Goal: Information Seeking & Learning: Check status

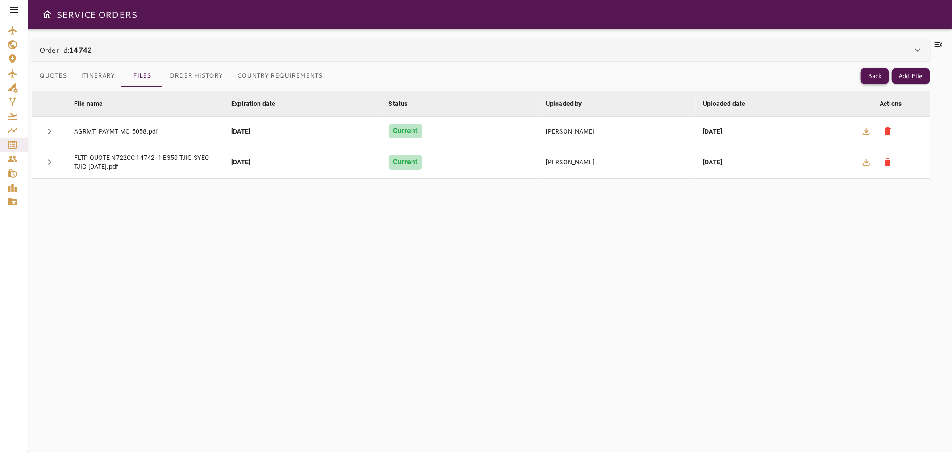
click at [868, 74] on button "Back" at bounding box center [874, 76] width 29 height 17
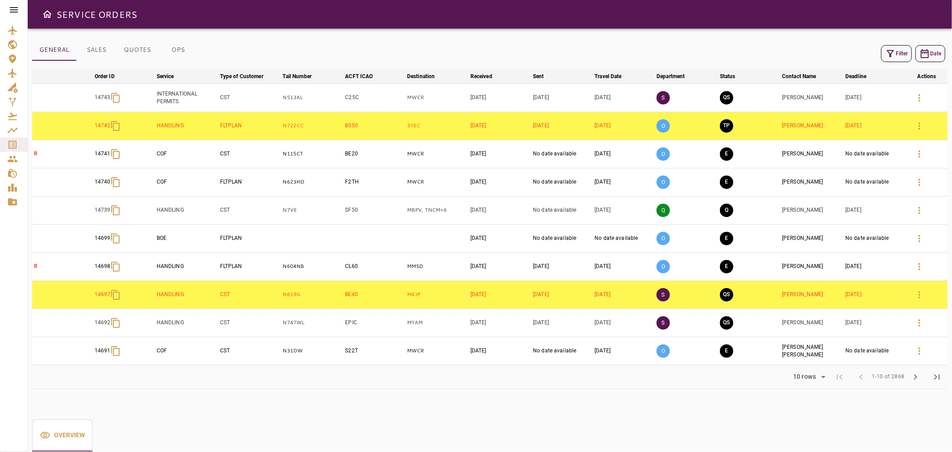
click at [892, 55] on icon "button" at bounding box center [890, 53] width 11 height 11
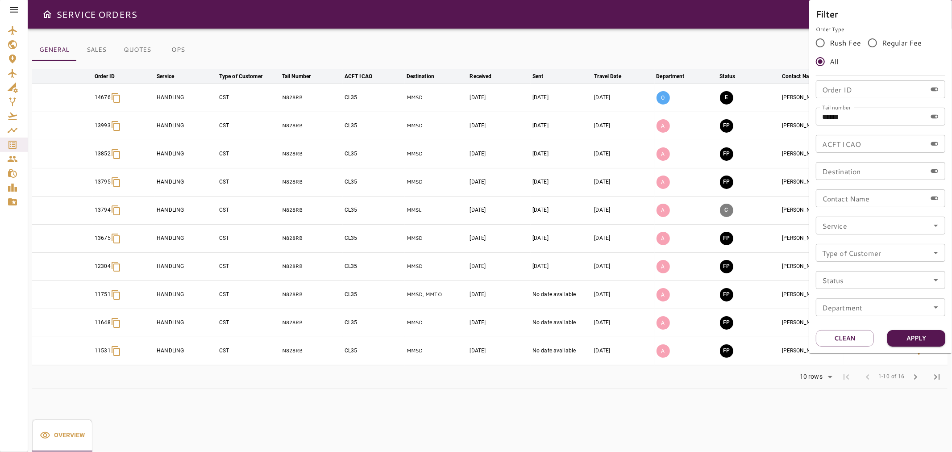
click at [871, 117] on input "******" at bounding box center [871, 117] width 111 height 18
type input "******"
click at [900, 328] on div "Filter Order Type Rush Fee Regular Fee All Order ID Order ID Tail number ******…" at bounding box center [880, 176] width 143 height 353
click at [907, 334] on button "Apply" at bounding box center [916, 338] width 58 height 17
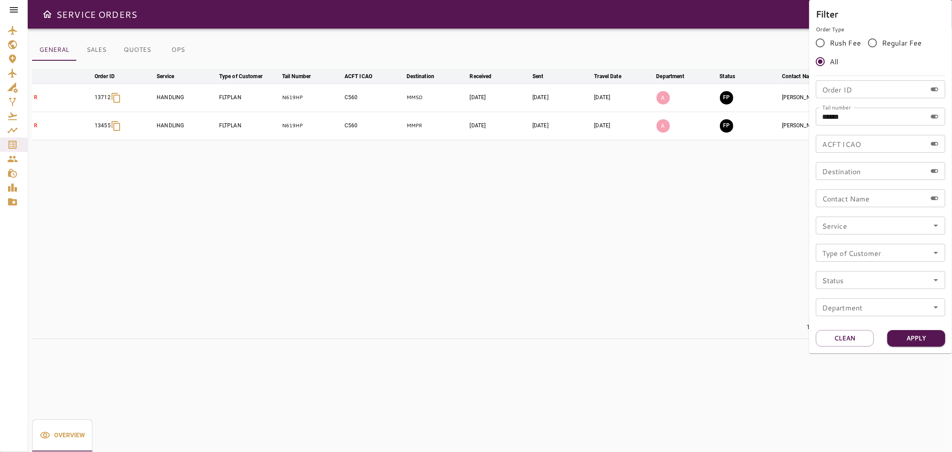
click at [777, 117] on div at bounding box center [476, 226] width 952 height 452
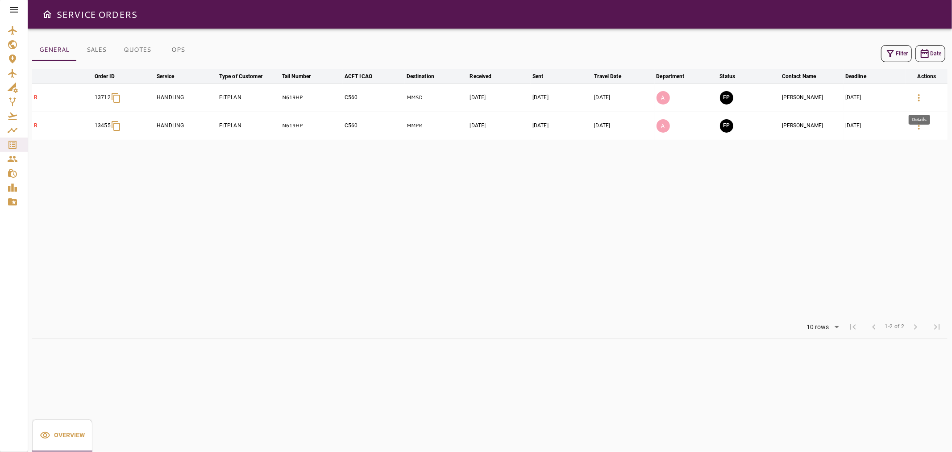
click at [917, 99] on icon "button" at bounding box center [919, 97] width 11 height 11
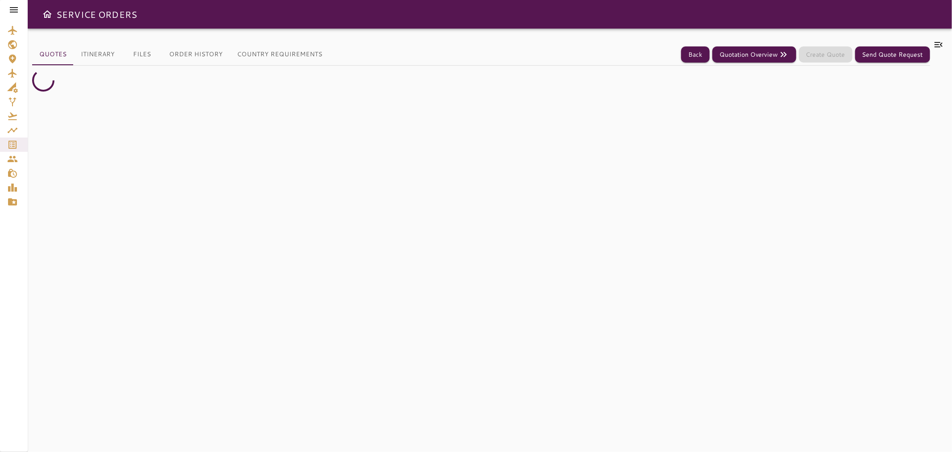
click at [939, 46] on icon at bounding box center [938, 44] width 11 height 11
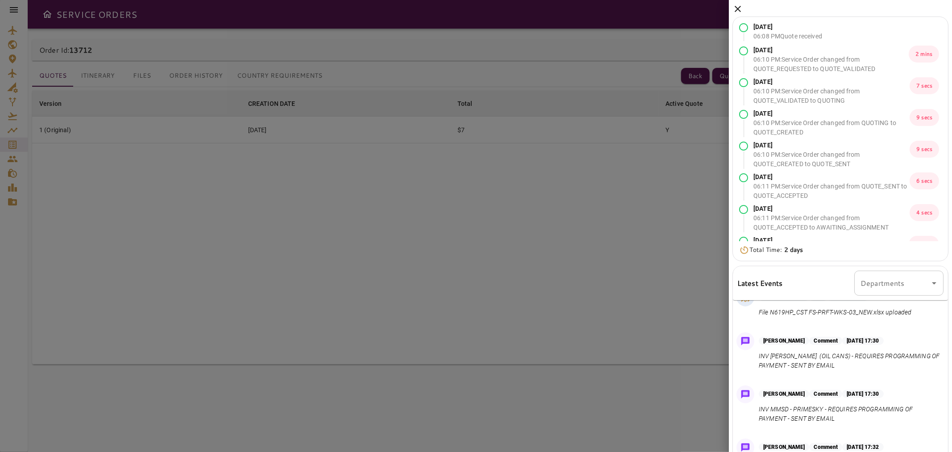
click at [738, 10] on icon at bounding box center [737, 9] width 11 height 11
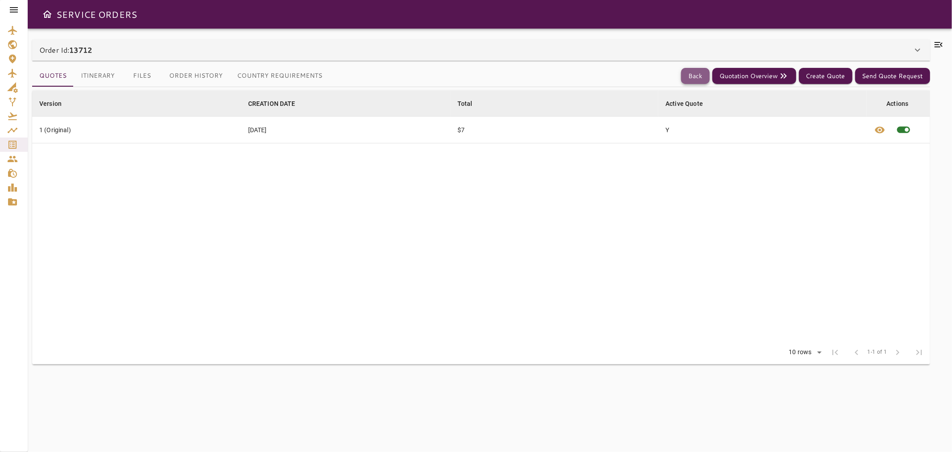
click at [705, 78] on button "Back" at bounding box center [695, 76] width 29 height 17
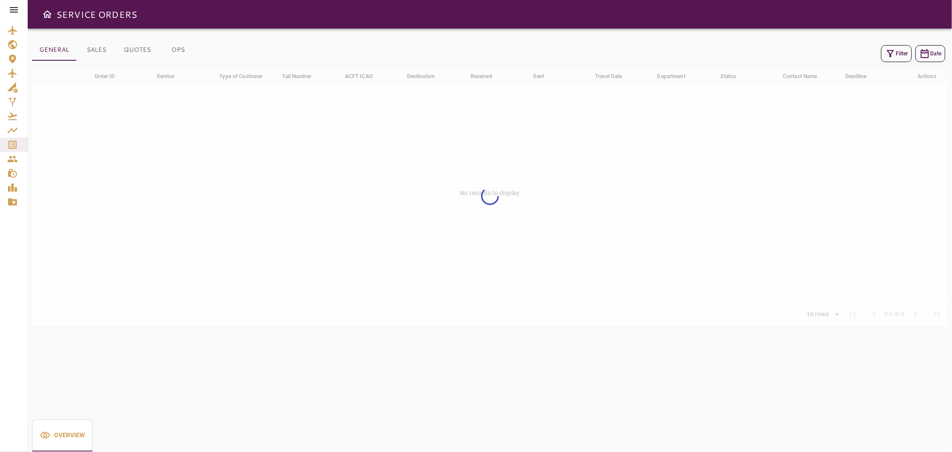
click at [888, 56] on icon "button" at bounding box center [890, 53] width 11 height 11
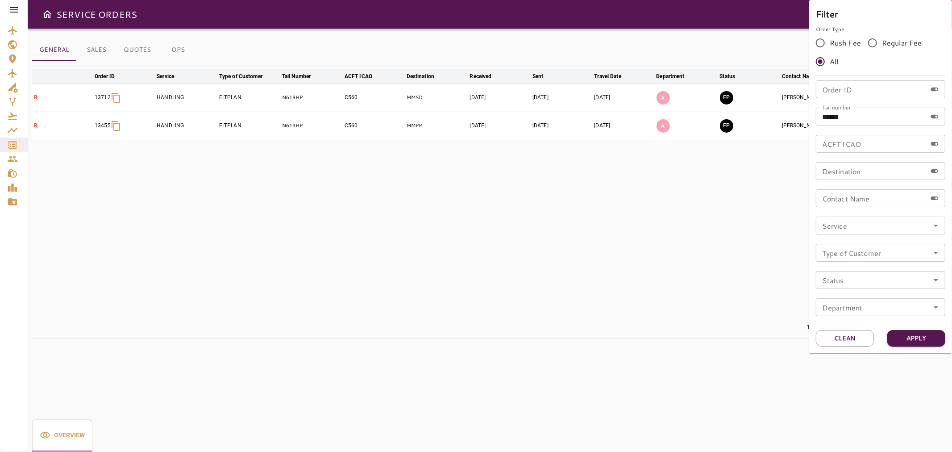
click at [752, 178] on div at bounding box center [476, 226] width 952 height 452
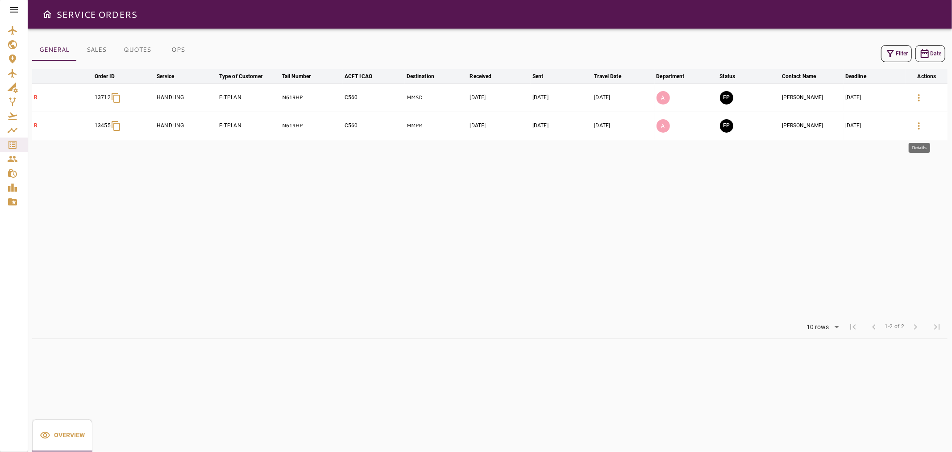
click at [922, 124] on icon "button" at bounding box center [919, 125] width 11 height 11
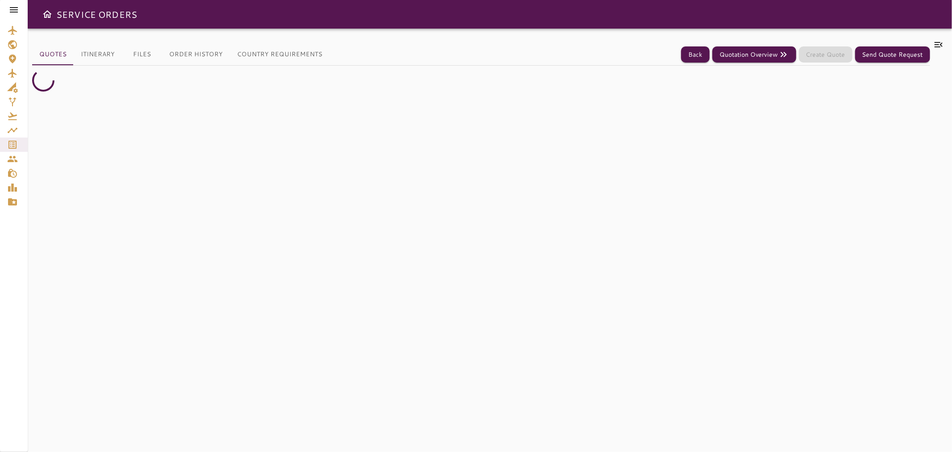
click at [936, 47] on icon at bounding box center [938, 44] width 8 height 5
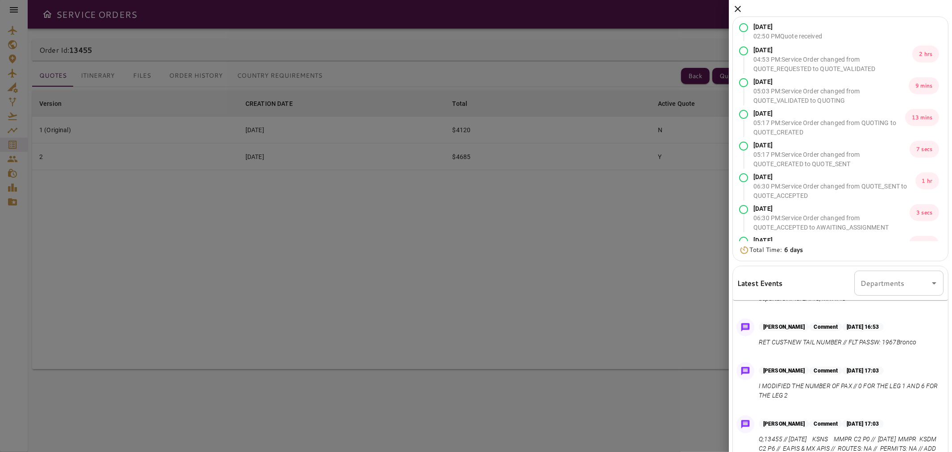
scroll to position [41, 0]
click at [176, 24] on div at bounding box center [476, 226] width 952 height 452
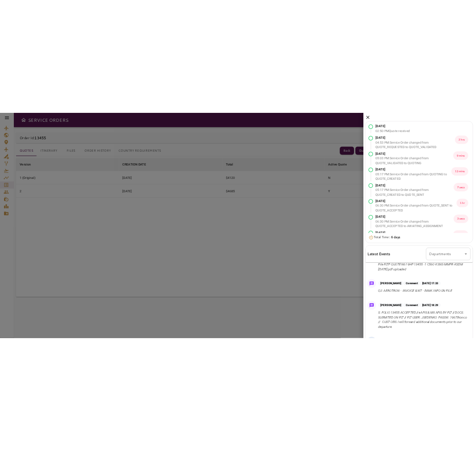
scroll to position [479, 0]
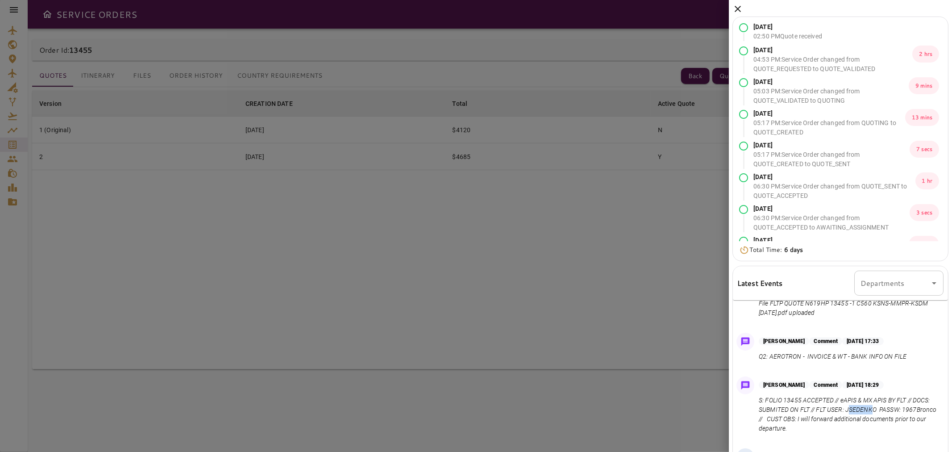
drag, startPoint x: 879, startPoint y: 424, endPoint x: 893, endPoint y: 425, distance: 14.3
click at [893, 425] on p "S: FOLIO 13455 ACCEPTED // eAPIS & MX APIS BY FLT // DOCS: SUBMITED ON FLT // F…" at bounding box center [849, 413] width 181 height 37
copy p "JSEDENKO"
drag, startPoint x: 895, startPoint y: 426, endPoint x: 866, endPoint y: 424, distance: 29.0
click at [866, 424] on p "S: FOLIO 13455 ACCEPTED // eAPIS & MX APIS BY FLT // DOCS: SUBMITED ON FLT // F…" at bounding box center [849, 413] width 181 height 37
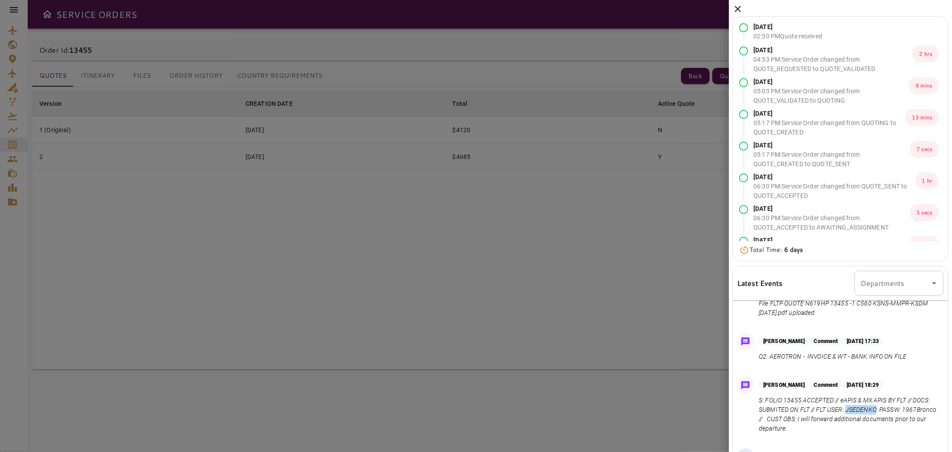
click at [741, 4] on icon at bounding box center [737, 9] width 11 height 11
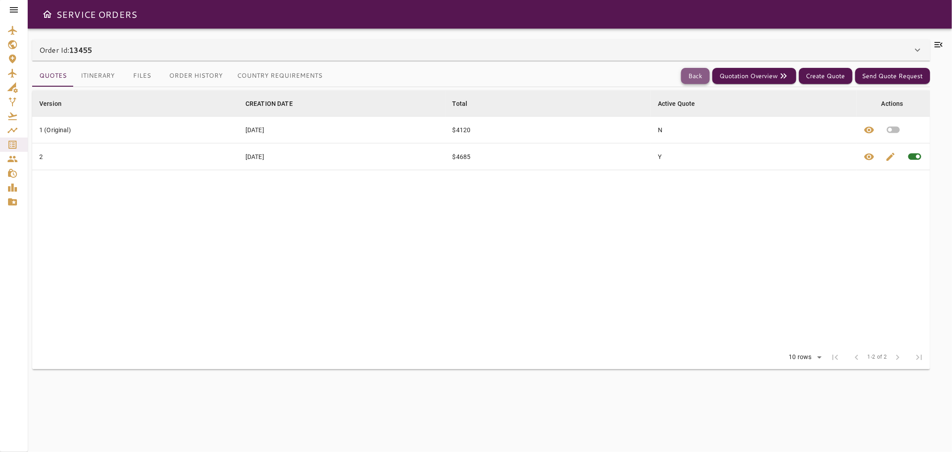
click at [702, 68] on button "Back" at bounding box center [695, 76] width 29 height 17
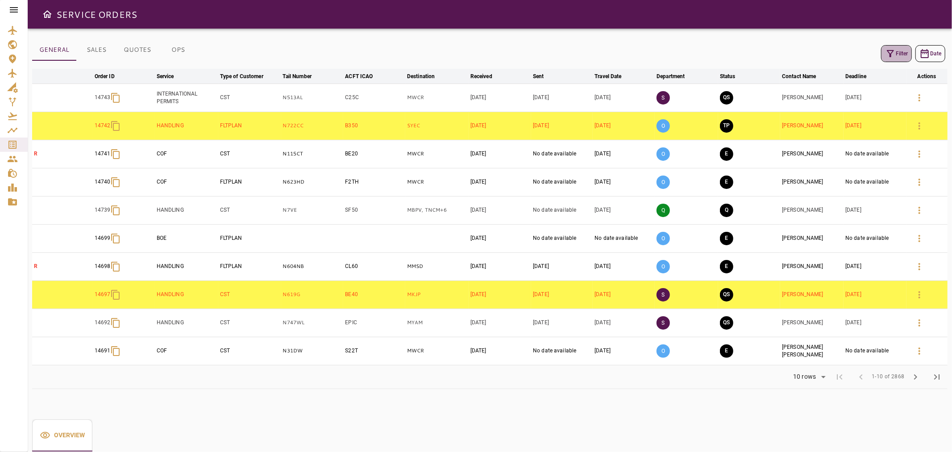
click at [900, 52] on button "Filter" at bounding box center [896, 53] width 31 height 17
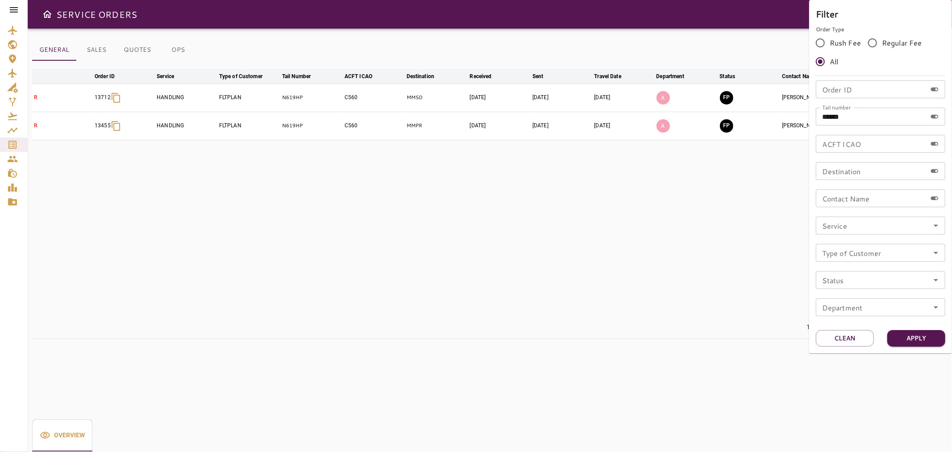
click at [742, 42] on div at bounding box center [476, 226] width 952 height 452
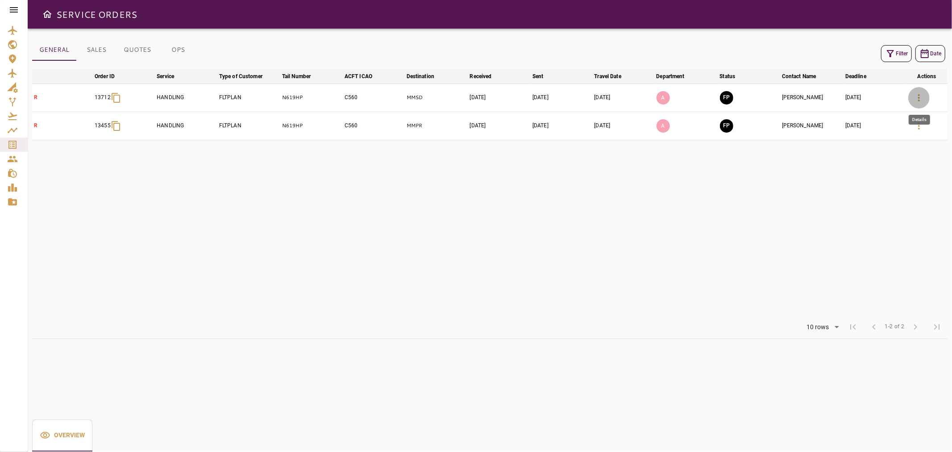
click at [919, 95] on icon "button" at bounding box center [919, 97] width 2 height 7
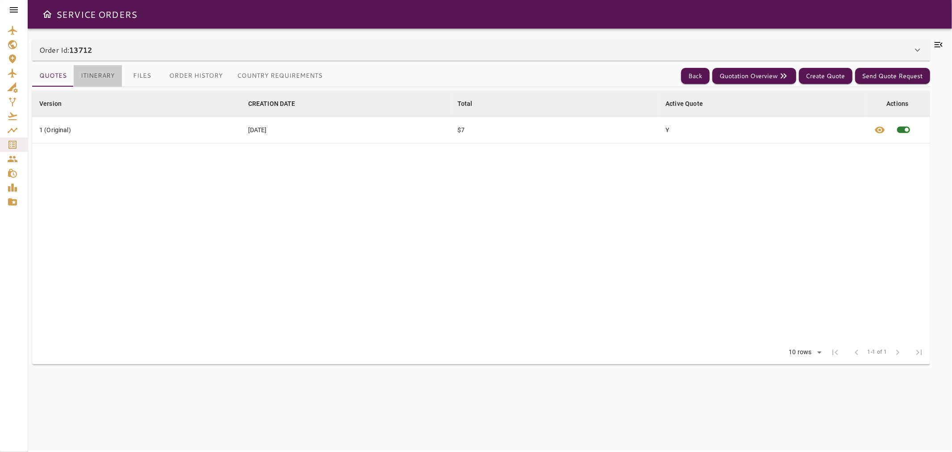
click at [101, 85] on button "Itinerary" at bounding box center [98, 75] width 48 height 21
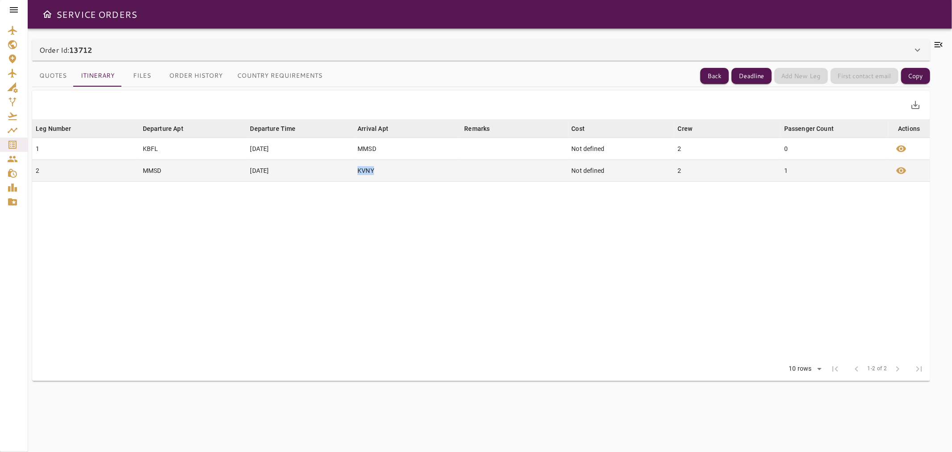
drag, startPoint x: 377, startPoint y: 168, endPoint x: 355, endPoint y: 172, distance: 21.8
click at [355, 172] on td "KVNY" at bounding box center [407, 171] width 107 height 22
copy td "KVNY"
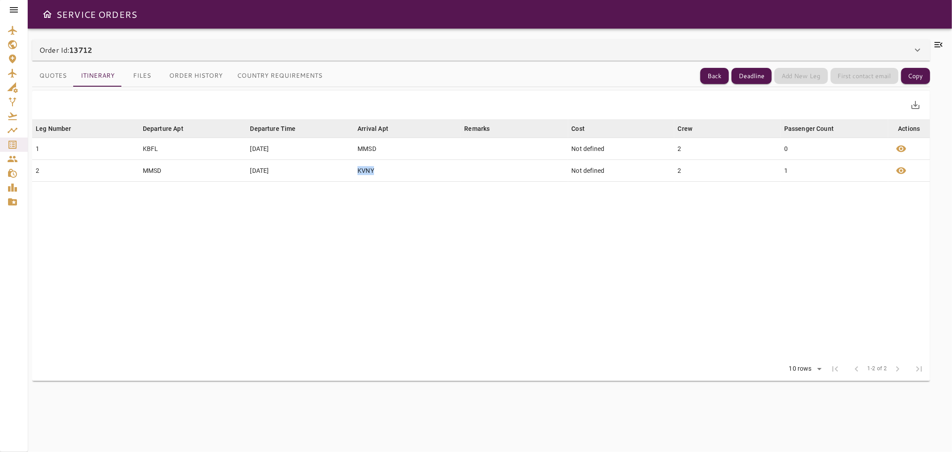
click at [100, 52] on div "Order Id: 13712" at bounding box center [475, 50] width 873 height 11
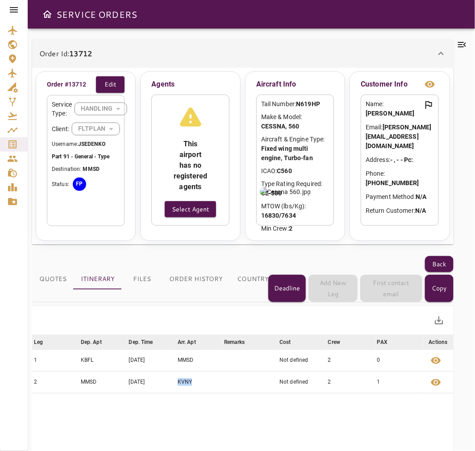
click at [12, 10] on icon at bounding box center [13, 9] width 11 height 11
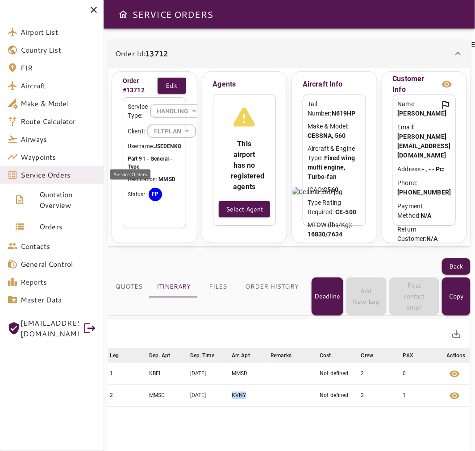
click at [43, 175] on span "Service Orders" at bounding box center [59, 175] width 76 height 11
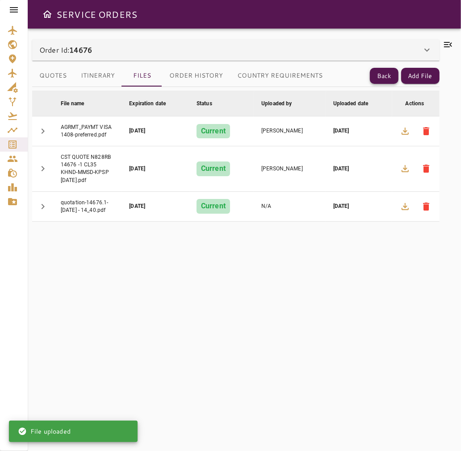
click at [376, 81] on button "Back" at bounding box center [384, 76] width 29 height 17
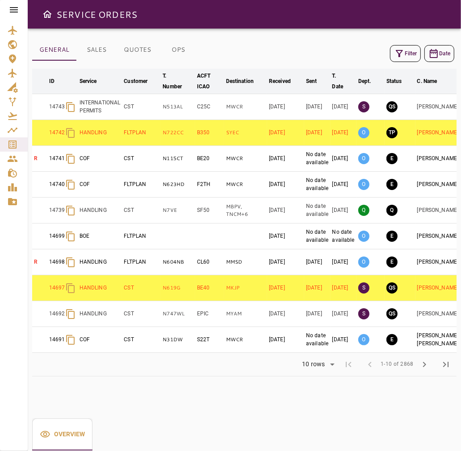
click at [402, 52] on icon "button" at bounding box center [399, 53] width 11 height 11
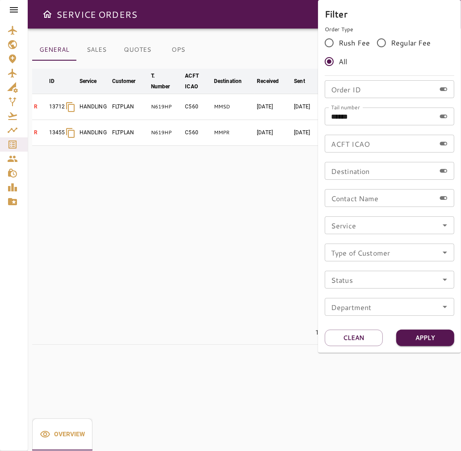
click at [257, 191] on div at bounding box center [230, 225] width 461 height 451
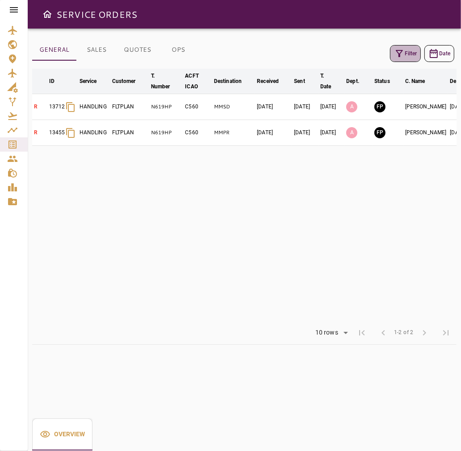
click at [396, 58] on icon "button" at bounding box center [399, 53] width 11 height 11
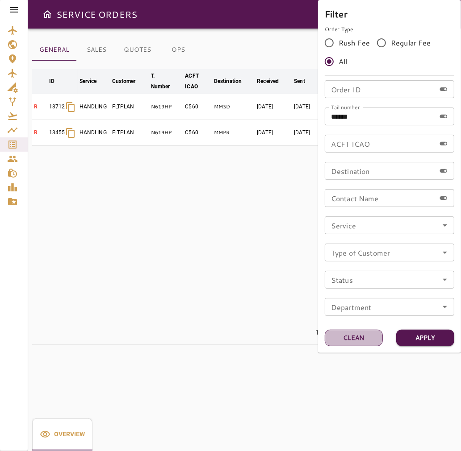
click at [363, 338] on button "Clean" at bounding box center [353, 338] width 58 height 17
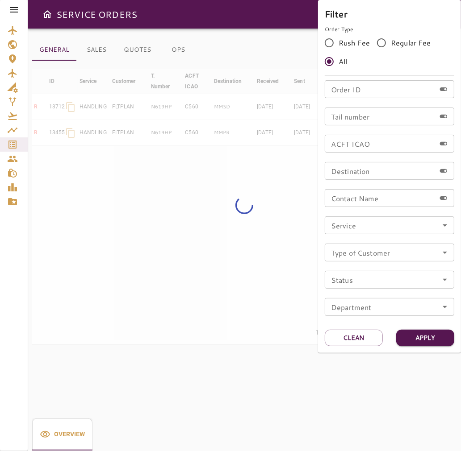
click at [292, 41] on div at bounding box center [230, 225] width 461 height 451
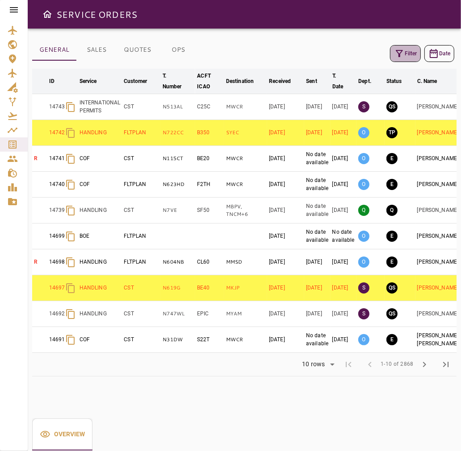
click at [402, 50] on icon "button" at bounding box center [398, 53] width 7 height 7
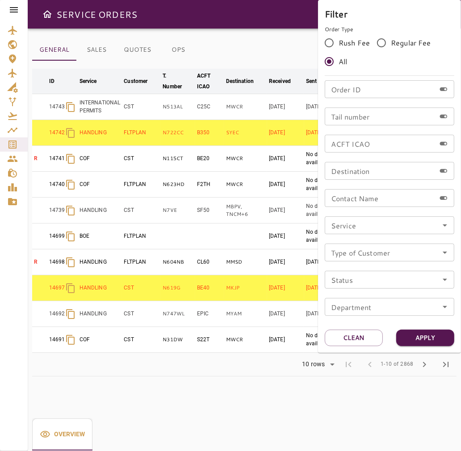
click at [328, 113] on input "Tail number" at bounding box center [379, 117] width 111 height 18
paste input "*****"
type input "*****"
click at [428, 341] on button "Apply" at bounding box center [425, 338] width 58 height 17
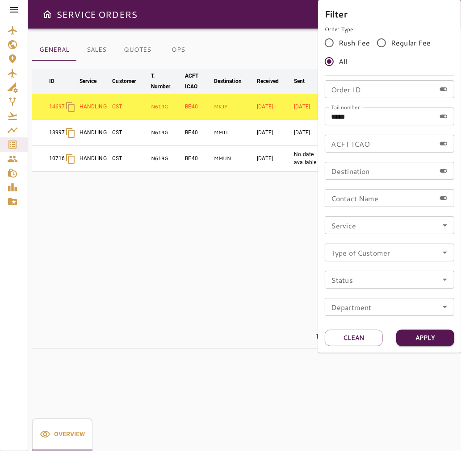
click at [270, 291] on div at bounding box center [230, 225] width 461 height 451
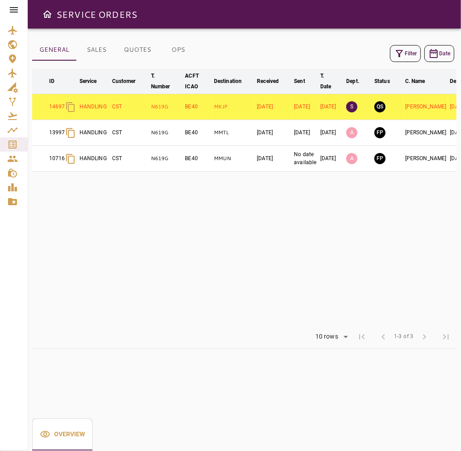
scroll to position [0, 42]
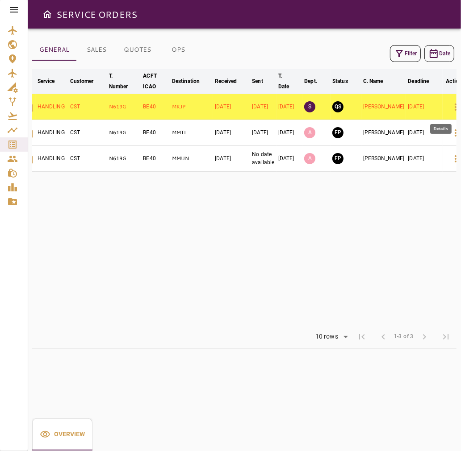
click at [450, 108] on icon "button" at bounding box center [455, 107] width 11 height 11
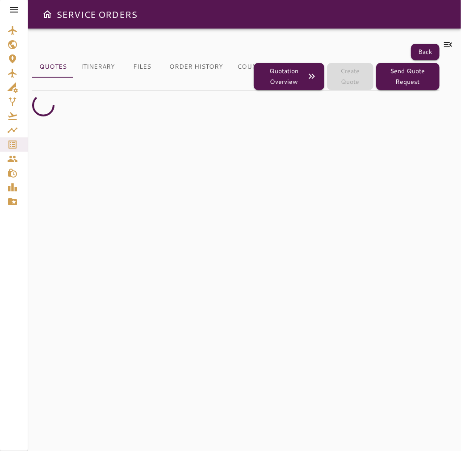
click at [451, 43] on icon at bounding box center [448, 44] width 8 height 5
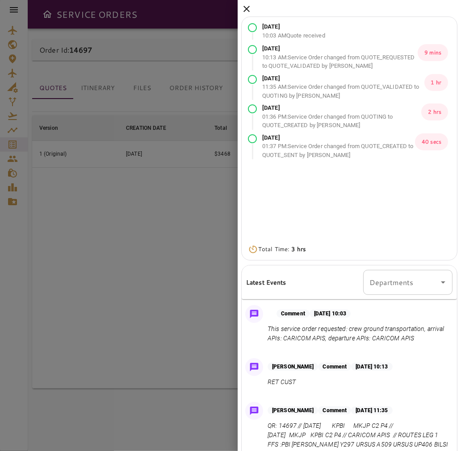
click at [245, 6] on icon at bounding box center [246, 9] width 11 height 11
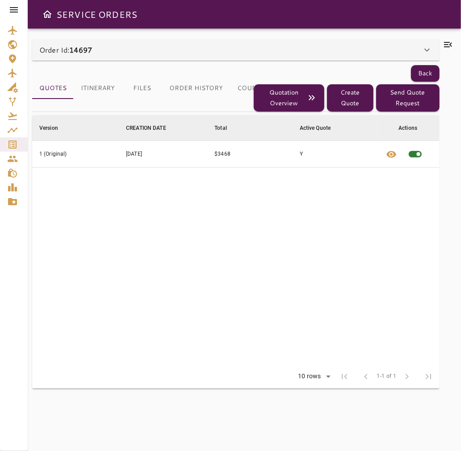
click at [105, 57] on div "Order Id: 14697" at bounding box center [235, 49] width 407 height 21
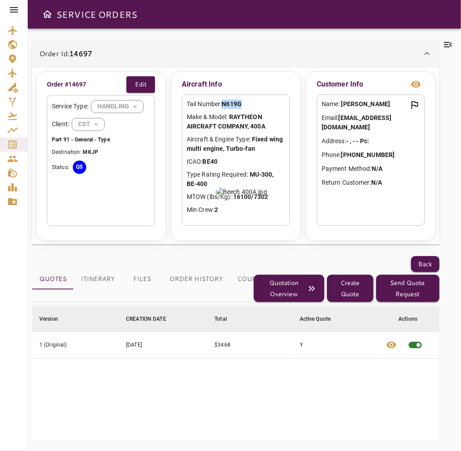
copy b "N619G"
drag, startPoint x: 243, startPoint y: 105, endPoint x: 224, endPoint y: 104, distance: 18.8
click at [224, 104] on div "Tail Number: N619G Make & Model: RAYTHEON AIRCRAFT COMPANY, 400A Aircraft & Eng…" at bounding box center [236, 160] width 108 height 131
click at [45, 17] on icon "Open drawer" at bounding box center [47, 14] width 9 height 8
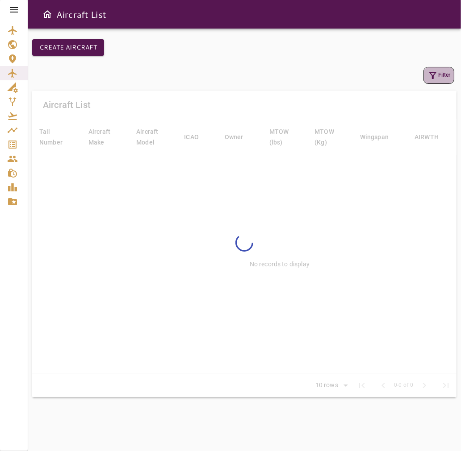
click at [431, 73] on icon "button" at bounding box center [432, 75] width 11 height 11
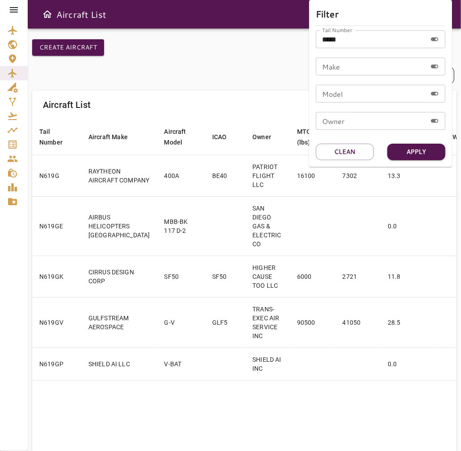
click at [10, 3] on div at bounding box center [230, 225] width 461 height 451
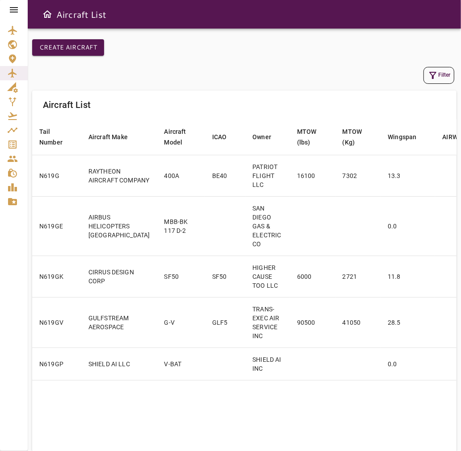
click at [15, 8] on icon at bounding box center [13, 9] width 11 height 11
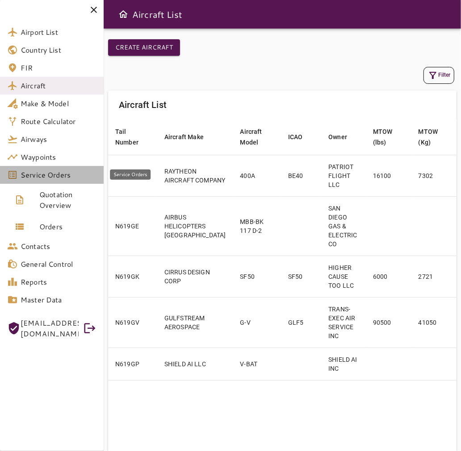
click at [79, 177] on span "Service Orders" at bounding box center [59, 175] width 76 height 11
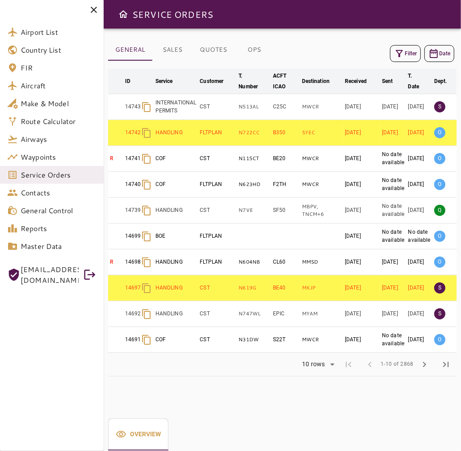
click at [414, 53] on button "Filter" at bounding box center [405, 53] width 31 height 17
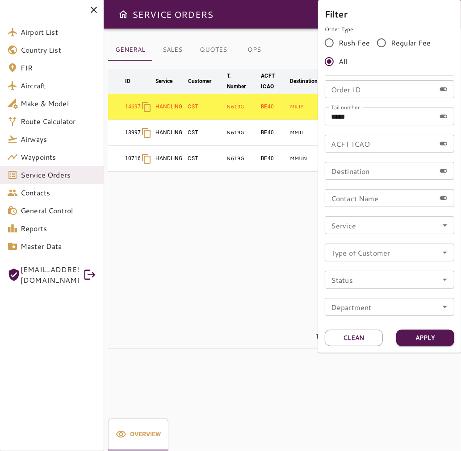
click at [314, 199] on div at bounding box center [230, 225] width 461 height 451
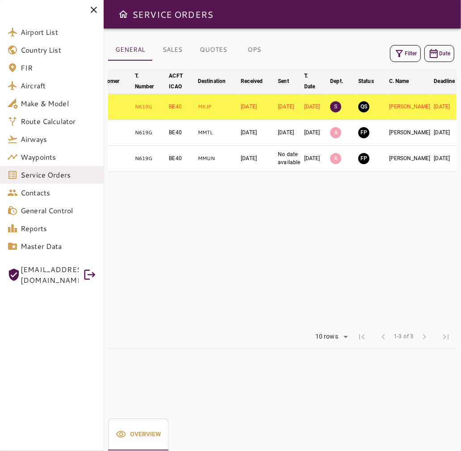
scroll to position [0, 102]
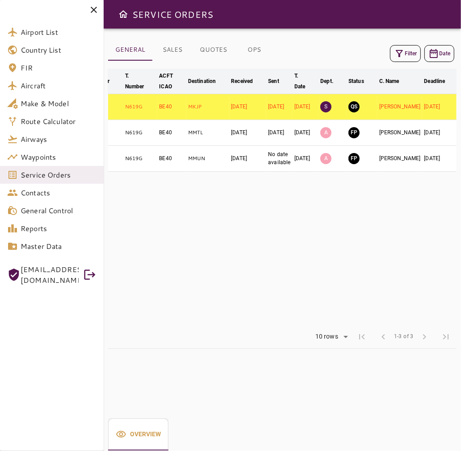
click at [91, 12] on icon at bounding box center [94, 10] width 6 height 6
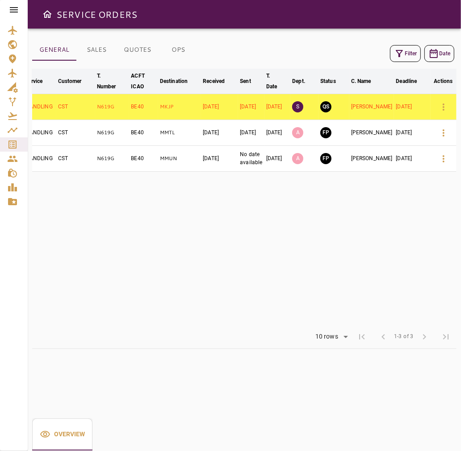
scroll to position [0, 42]
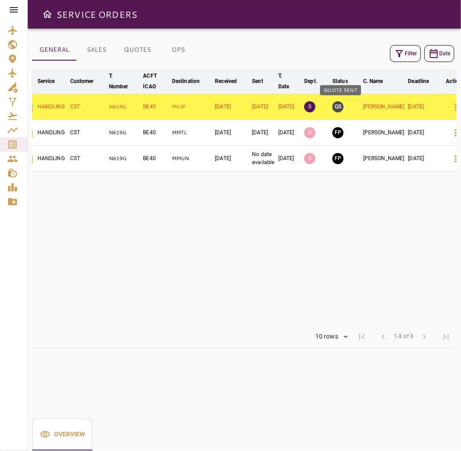
click at [340, 103] on button "QS" at bounding box center [337, 106] width 11 height 11
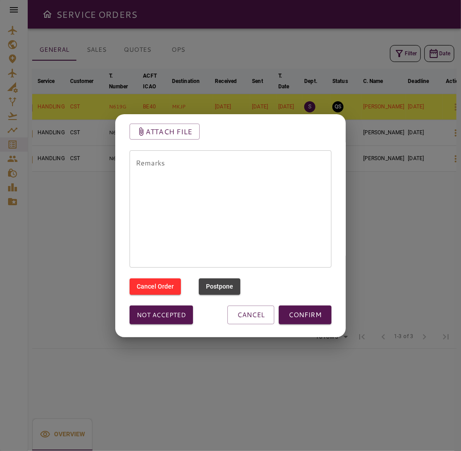
scroll to position [87, 0]
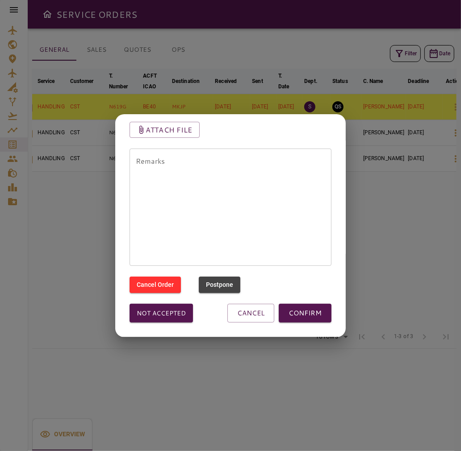
click at [216, 176] on textarea "Remarks" at bounding box center [230, 207] width 189 height 103
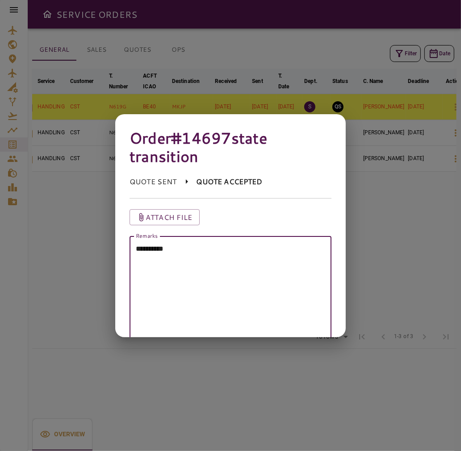
scroll to position [15, 0]
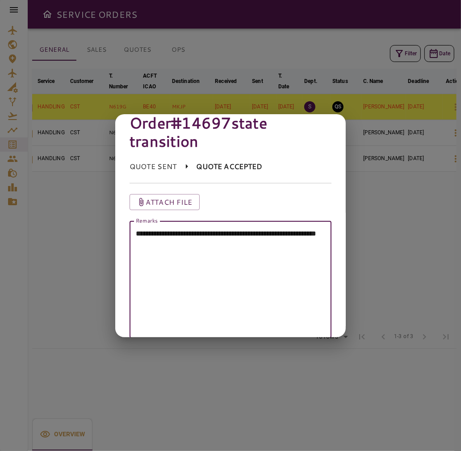
paste textarea "*****"
click at [228, 242] on textarea "**********" at bounding box center [227, 279] width 182 height 103
click at [282, 242] on textarea "**********" at bounding box center [227, 279] width 182 height 103
type textarea "**********"
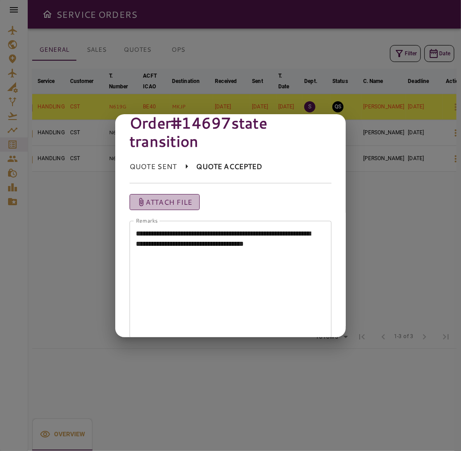
click at [195, 202] on button "Attach file" at bounding box center [164, 202] width 70 height 16
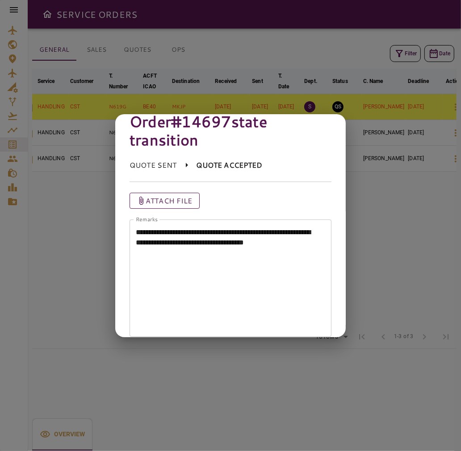
scroll to position [0, 0]
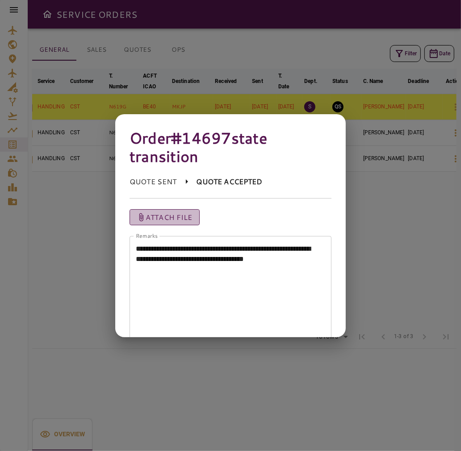
click at [180, 216] on p "Attach file" at bounding box center [168, 217] width 47 height 11
click at [0, 0] on input "Attach file" at bounding box center [0, 0] width 0 height 0
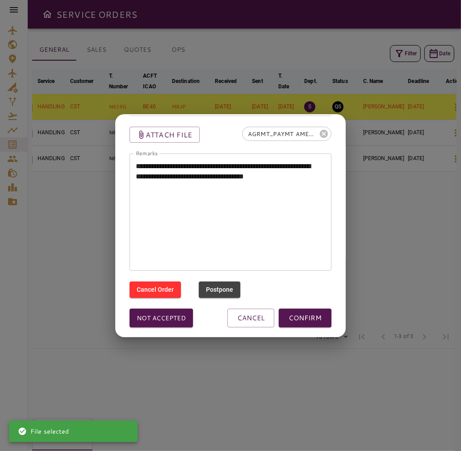
scroll to position [83, 0]
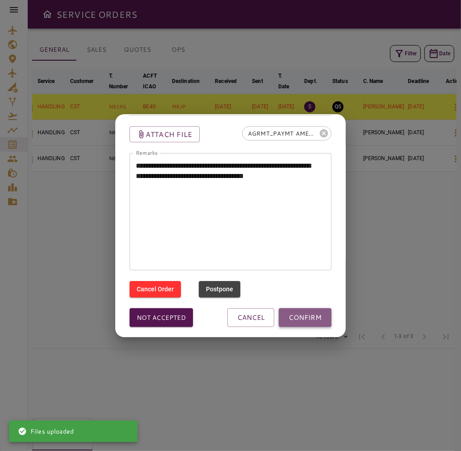
click at [289, 322] on button "CONFIRM" at bounding box center [304, 317] width 53 height 19
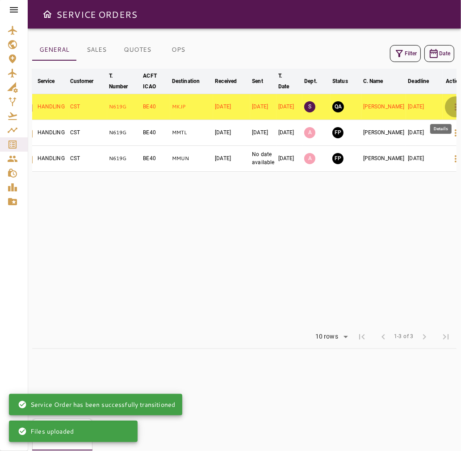
click at [450, 106] on icon "button" at bounding box center [455, 107] width 11 height 11
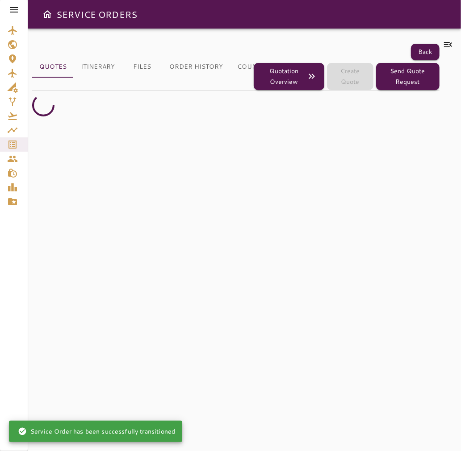
click at [449, 48] on icon at bounding box center [447, 44] width 11 height 11
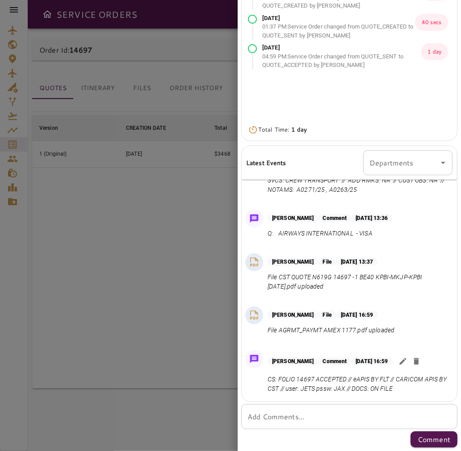
scroll to position [219, 0]
click at [407, 358] on icon "button" at bounding box center [402, 361] width 9 height 9
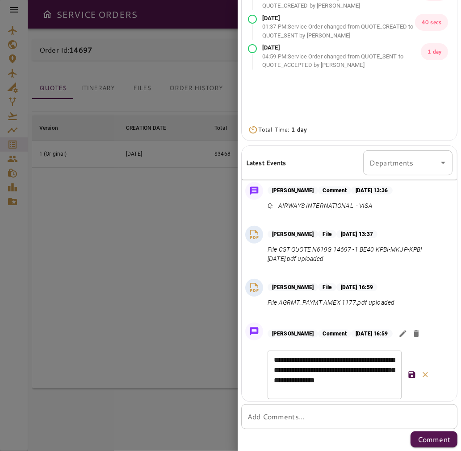
scroll to position [253, 0]
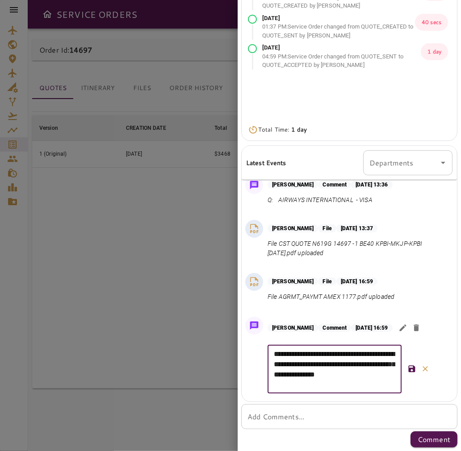
click at [370, 382] on textarea "**********" at bounding box center [334, 369] width 121 height 41
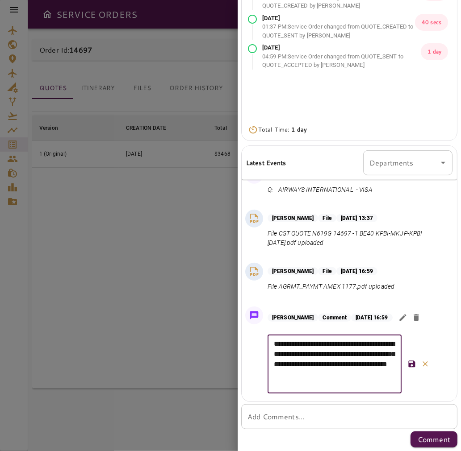
type textarea "**********"
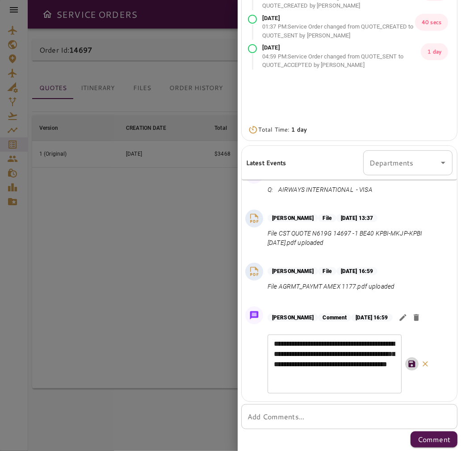
click at [413, 368] on icon "button" at bounding box center [411, 364] width 7 height 7
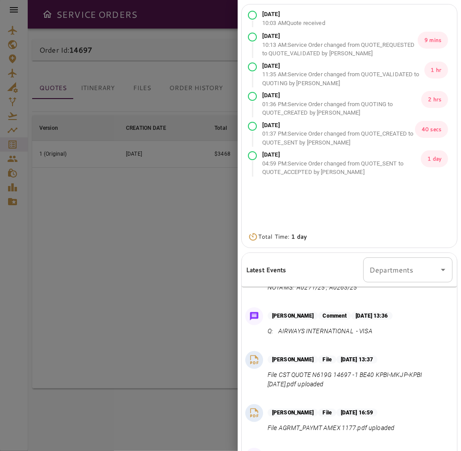
scroll to position [0, 0]
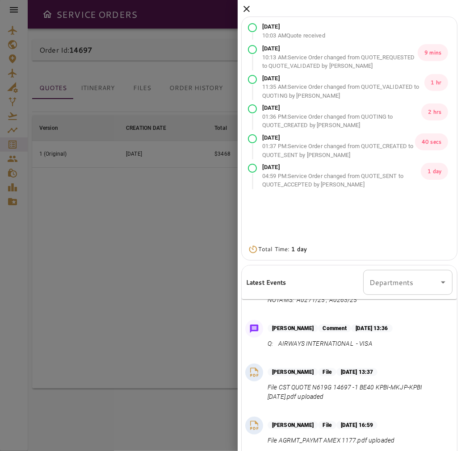
click at [246, 6] on icon at bounding box center [246, 9] width 11 height 11
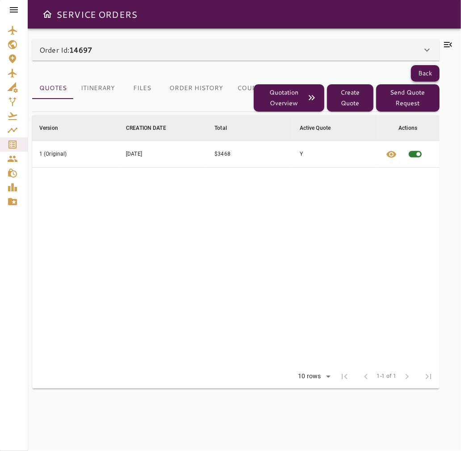
click at [432, 67] on button "Back" at bounding box center [425, 73] width 29 height 17
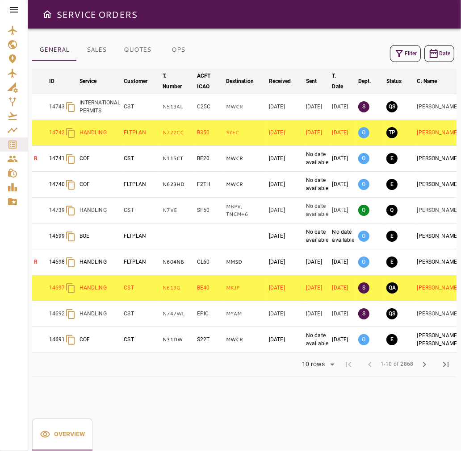
click at [404, 59] on button "Filter" at bounding box center [405, 53] width 31 height 17
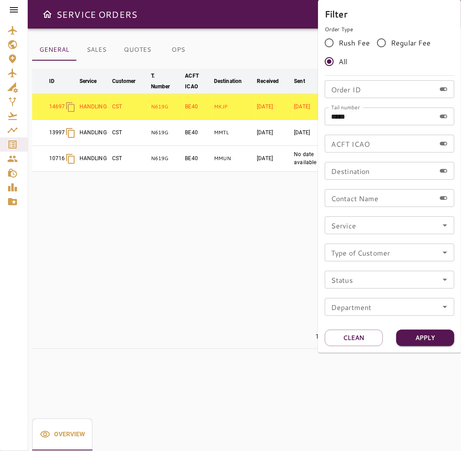
click at [299, 252] on div at bounding box center [230, 225] width 461 height 451
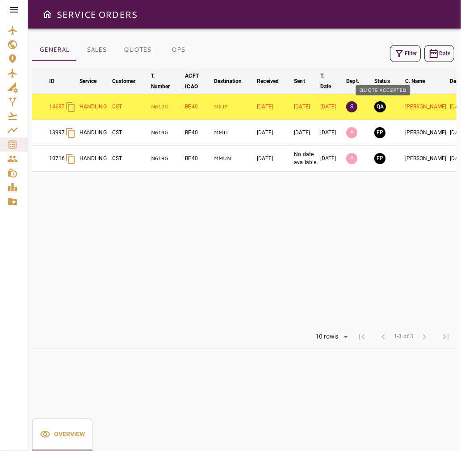
click at [385, 105] on button "QA" at bounding box center [380, 106] width 12 height 11
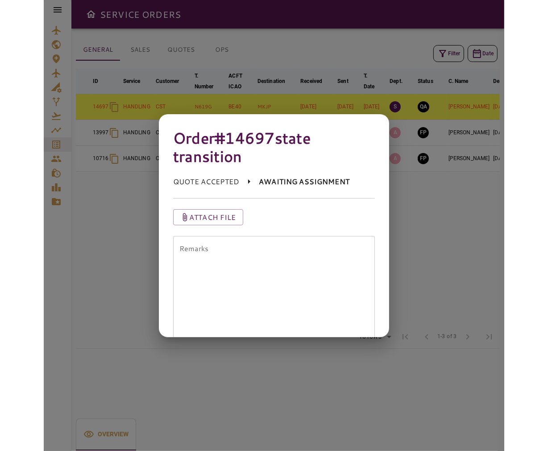
scroll to position [87, 0]
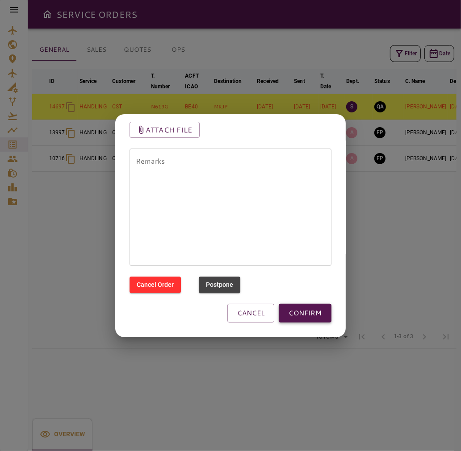
click at [301, 306] on button "CONFIRM" at bounding box center [304, 313] width 53 height 19
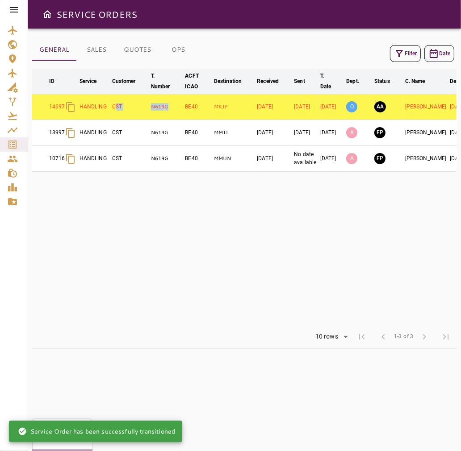
drag, startPoint x: 175, startPoint y: 108, endPoint x: 116, endPoint y: 116, distance: 59.5
click at [115, 116] on tr "14697 HANDLING CST N619G BE40 MKJP Oct 08, 2025 Oct 08, 2025 Oct 14, 2025 O AA …" at bounding box center [271, 107] width 478 height 26
drag, startPoint x: 116, startPoint y: 116, endPoint x: 132, endPoint y: 112, distance: 16.1
click at [118, 116] on td "CST" at bounding box center [129, 107] width 39 height 26
click at [175, 103] on p "N619G" at bounding box center [166, 107] width 31 height 8
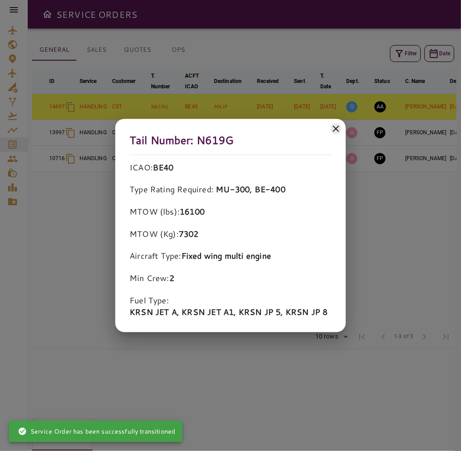
click at [340, 126] on icon at bounding box center [335, 128] width 11 height 11
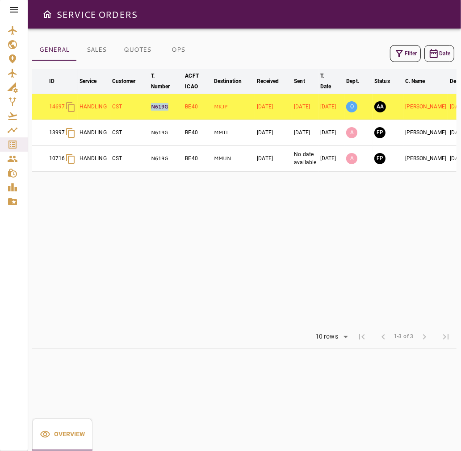
drag, startPoint x: 175, startPoint y: 104, endPoint x: 152, endPoint y: 104, distance: 23.2
click at [152, 104] on p "N619G" at bounding box center [166, 107] width 31 height 8
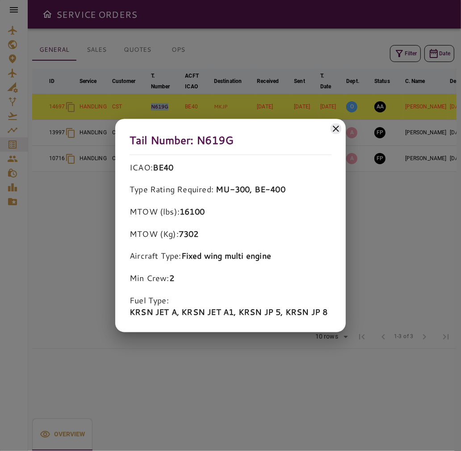
copy p "N619G"
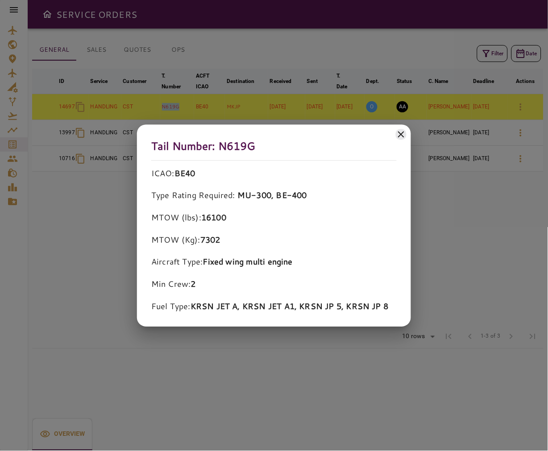
click at [402, 136] on icon at bounding box center [401, 134] width 11 height 11
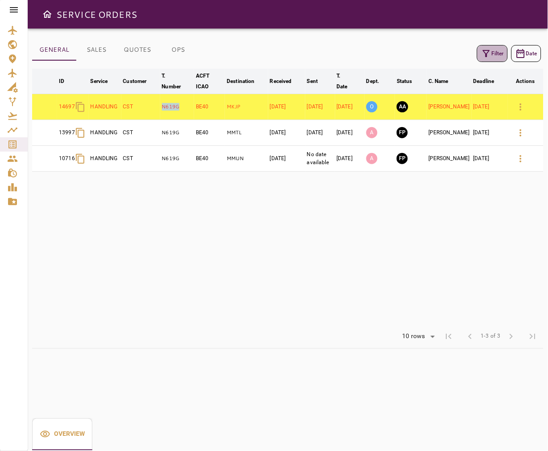
click at [460, 54] on button "Filter" at bounding box center [492, 53] width 31 height 17
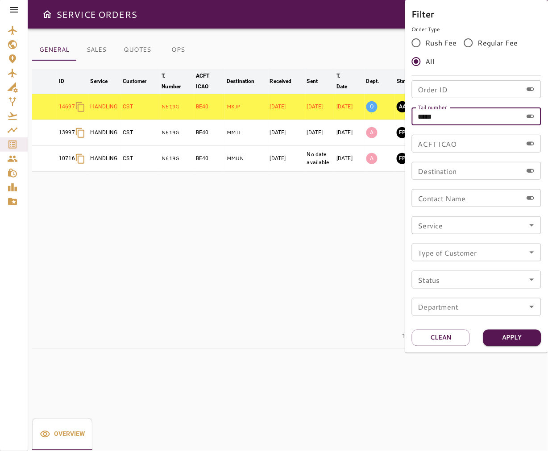
drag, startPoint x: 463, startPoint y: 121, endPoint x: 407, endPoint y: 122, distance: 56.2
click at [407, 122] on div "Filter Order Type Rush Fee Regular Fee All Order ID Order ID Tail number ***** …" at bounding box center [476, 176] width 143 height 353
paste input "*"
type input "******"
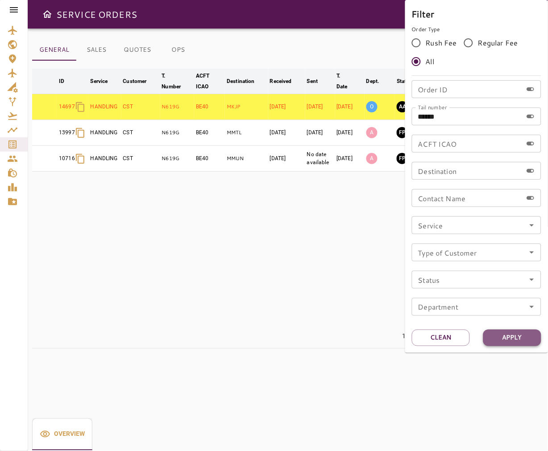
click at [460, 333] on button "Apply" at bounding box center [512, 338] width 58 height 17
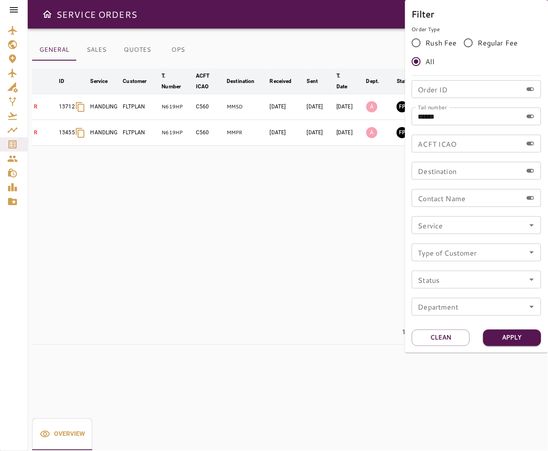
click at [352, 286] on div at bounding box center [274, 225] width 548 height 451
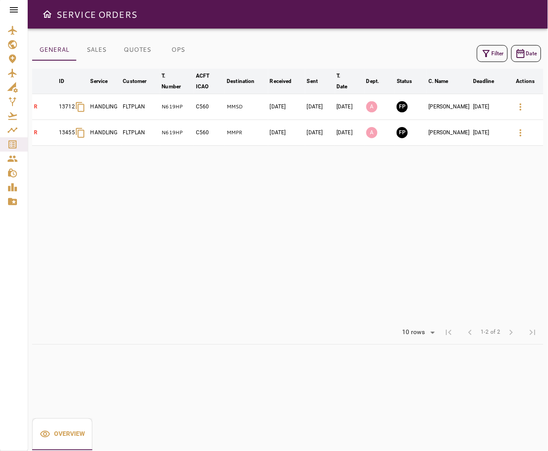
drag, startPoint x: 411, startPoint y: 113, endPoint x: 217, endPoint y: 170, distance: 202.7
click at [217, 170] on table "arrow_downward ID arrow_downward Service arrow_downward Customer arrow_downward…" at bounding box center [287, 195] width 511 height 253
click at [212, 168] on table "arrow_downward ID arrow_downward Service arrow_downward Customer arrow_downward…" at bounding box center [287, 195] width 511 height 253
drag, startPoint x: 164, startPoint y: 108, endPoint x: 189, endPoint y: 108, distance: 25.0
click at [189, 108] on tr "R 13712 HANDLING FLTPLAN N619HP C560 MMSD Mar 18, 2025 Mar 18, 2025 Mar 19, 202…" at bounding box center [287, 107] width 511 height 26
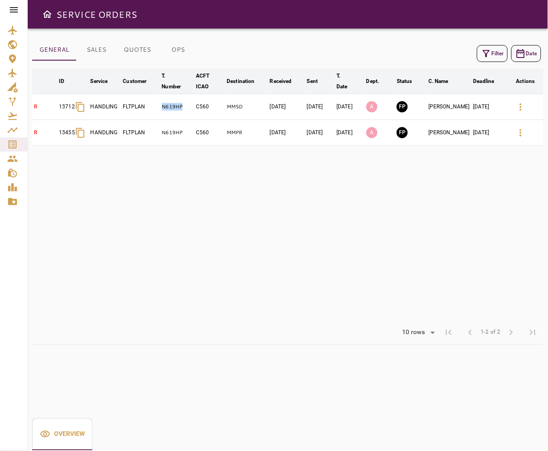
copy tr "N619HP"
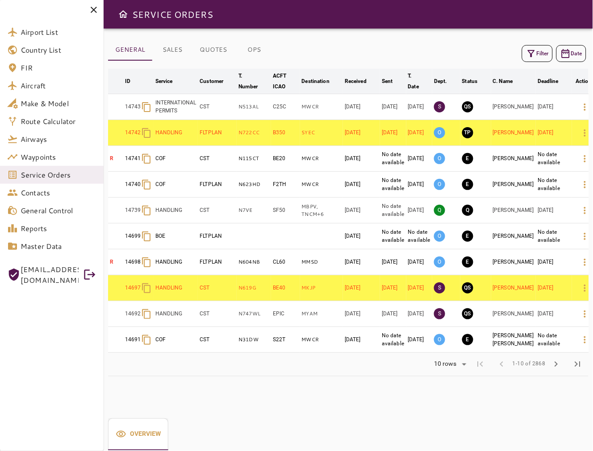
click at [528, 57] on icon "button" at bounding box center [531, 53] width 11 height 11
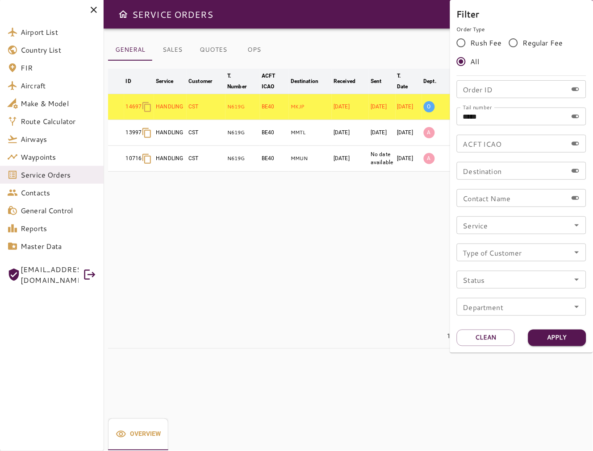
click at [407, 221] on div at bounding box center [296, 225] width 593 height 451
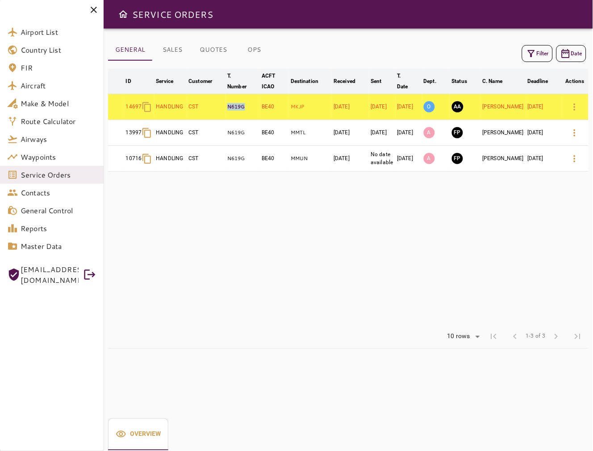
drag, startPoint x: 259, startPoint y: 108, endPoint x: 231, endPoint y: 108, distance: 28.1
click at [231, 108] on p "N619G" at bounding box center [242, 107] width 31 height 8
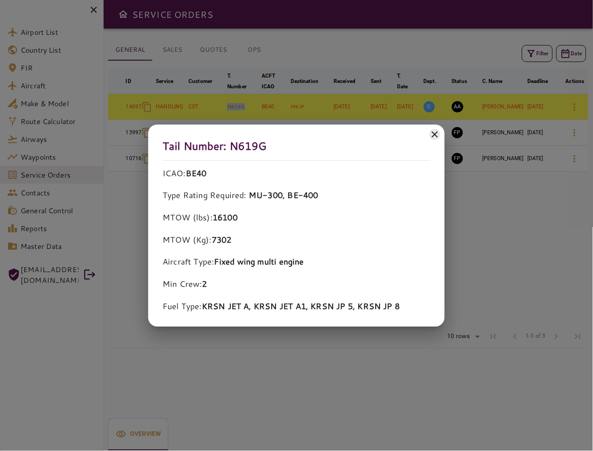
copy p "N619G"
click at [434, 134] on icon at bounding box center [435, 134] width 6 height 6
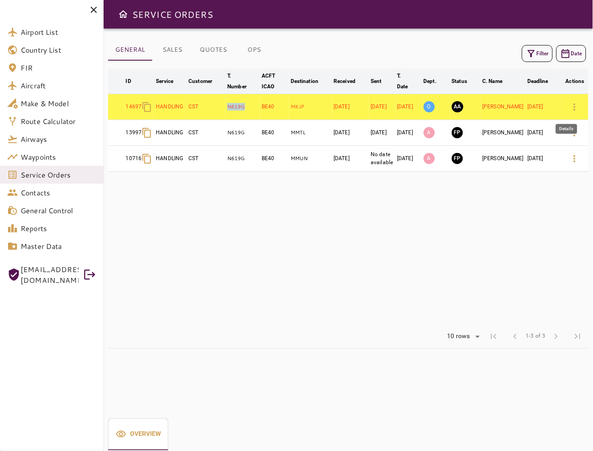
click at [572, 108] on icon "button" at bounding box center [574, 107] width 11 height 11
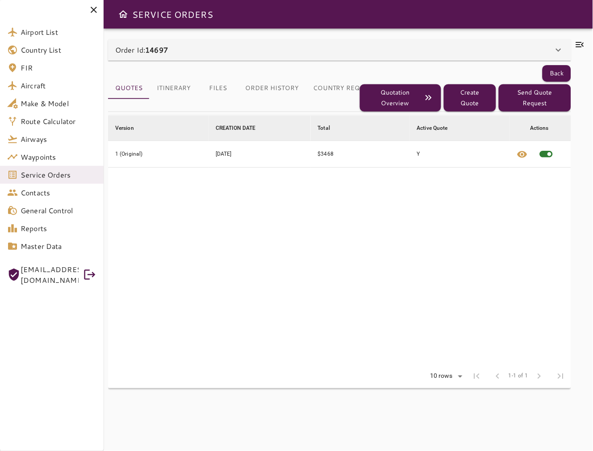
click at [187, 90] on button "Itinerary" at bounding box center [174, 88] width 48 height 21
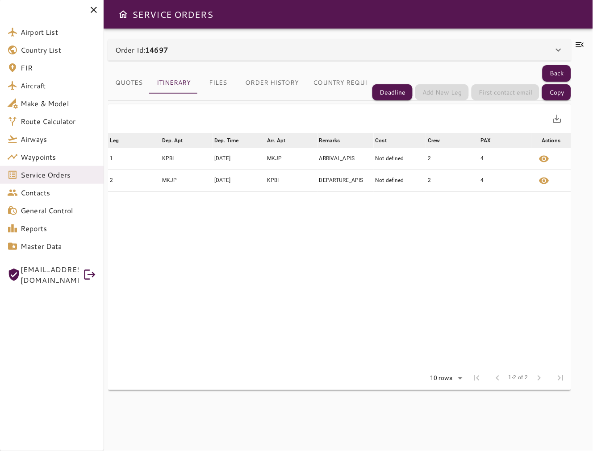
click at [577, 44] on icon at bounding box center [579, 44] width 11 height 11
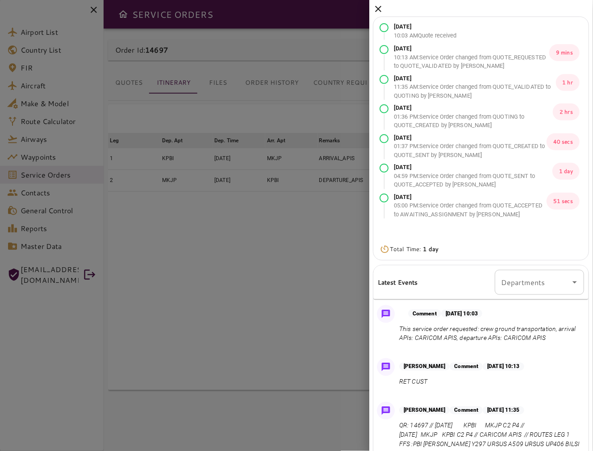
click at [376, 7] on icon at bounding box center [378, 9] width 6 height 6
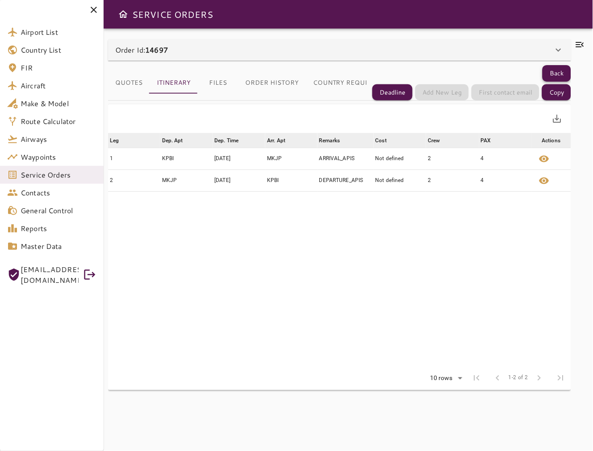
click at [555, 71] on button "Back" at bounding box center [556, 73] width 29 height 17
